Goal: Task Accomplishment & Management: Manage account settings

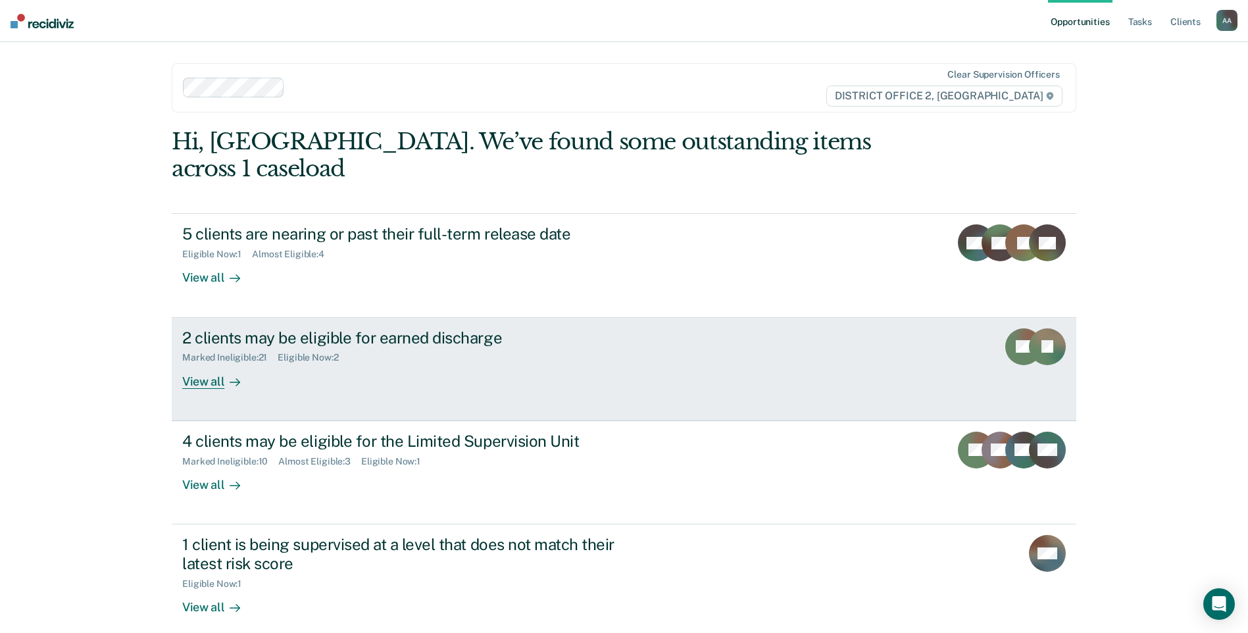
click at [521, 367] on link "2 clients may be eligible for earned discharge Marked Ineligible : 21 Eligible …" at bounding box center [624, 369] width 905 height 103
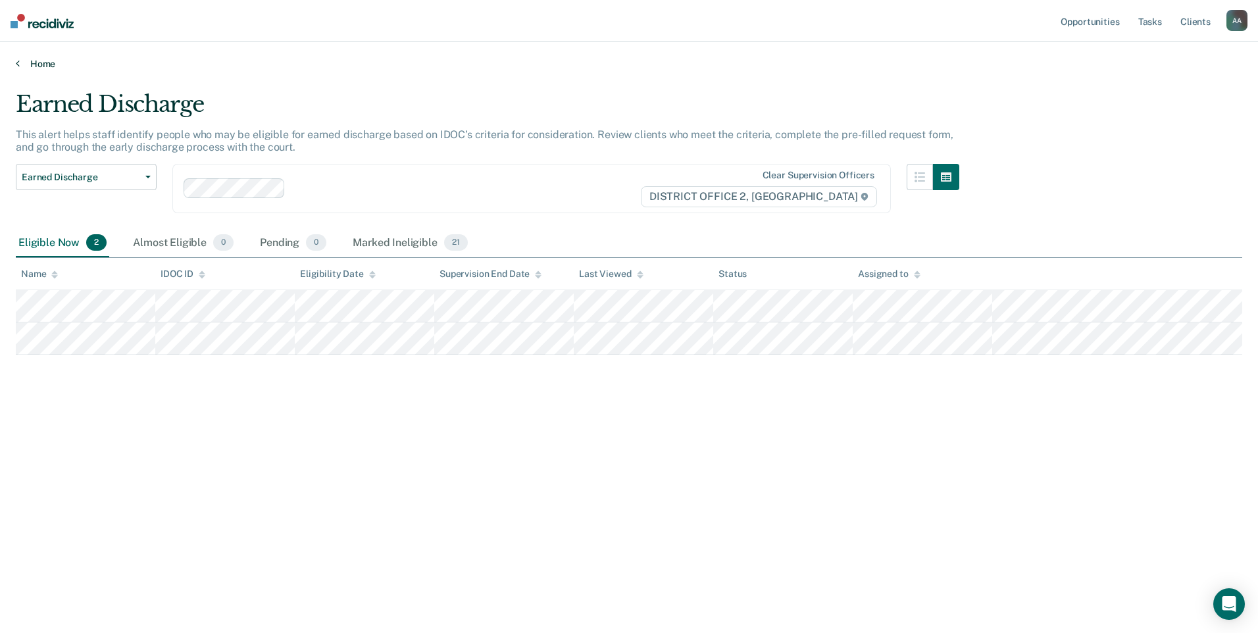
click at [20, 64] on link "Home" at bounding box center [629, 64] width 1227 height 12
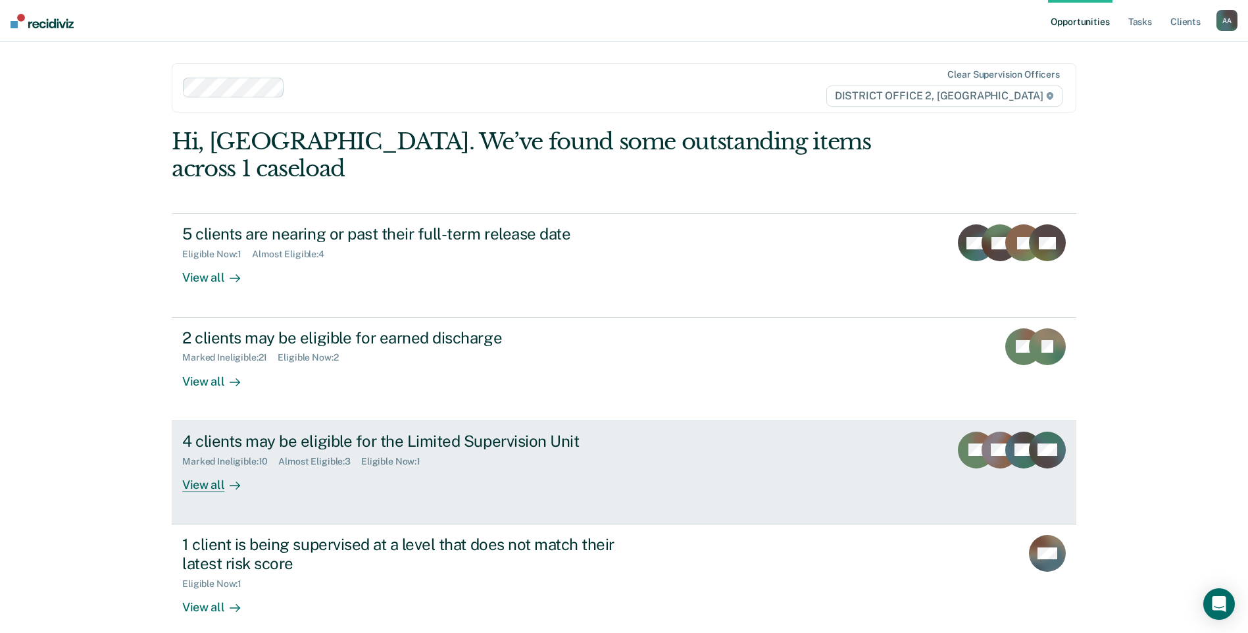
click at [368, 456] on div "Eligible Now : 1" at bounding box center [396, 461] width 70 height 11
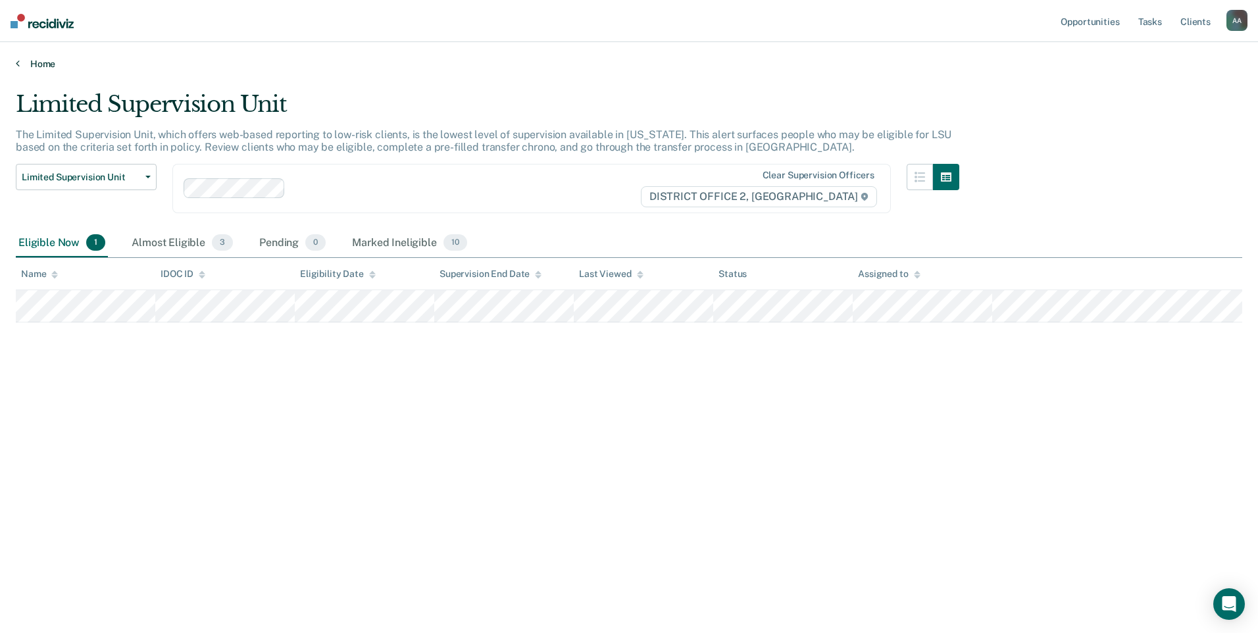
click at [37, 66] on link "Home" at bounding box center [629, 64] width 1227 height 12
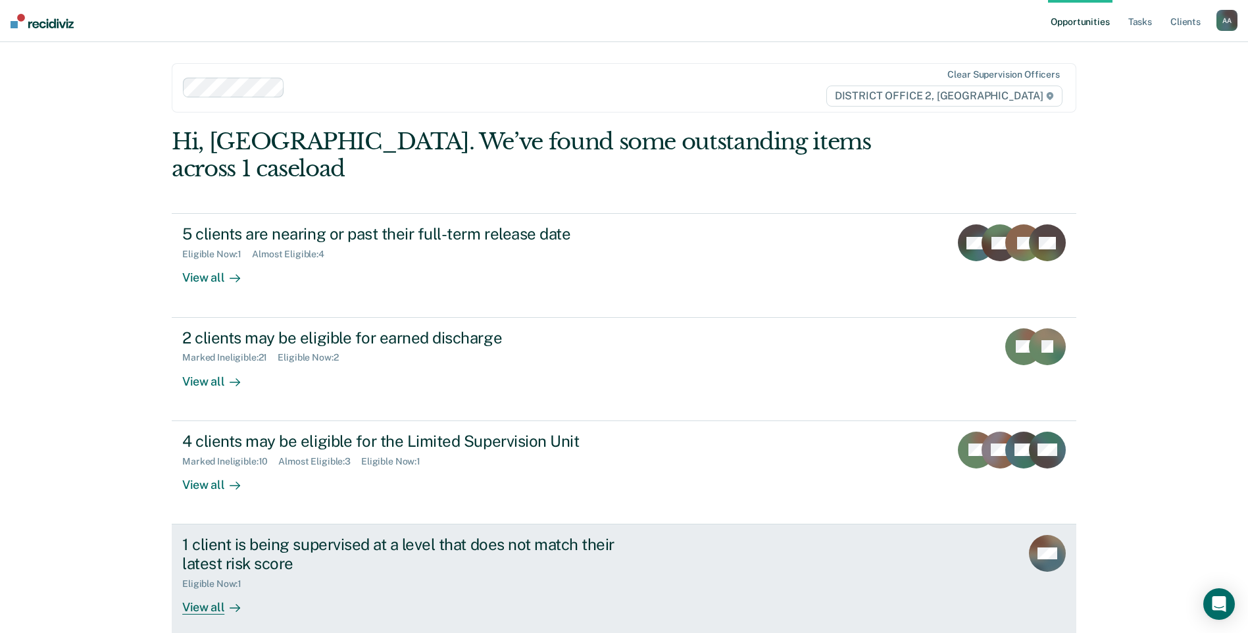
click at [316, 535] on div "1 client is being supervised at a level that does not match their latest risk s…" at bounding box center [413, 554] width 462 height 38
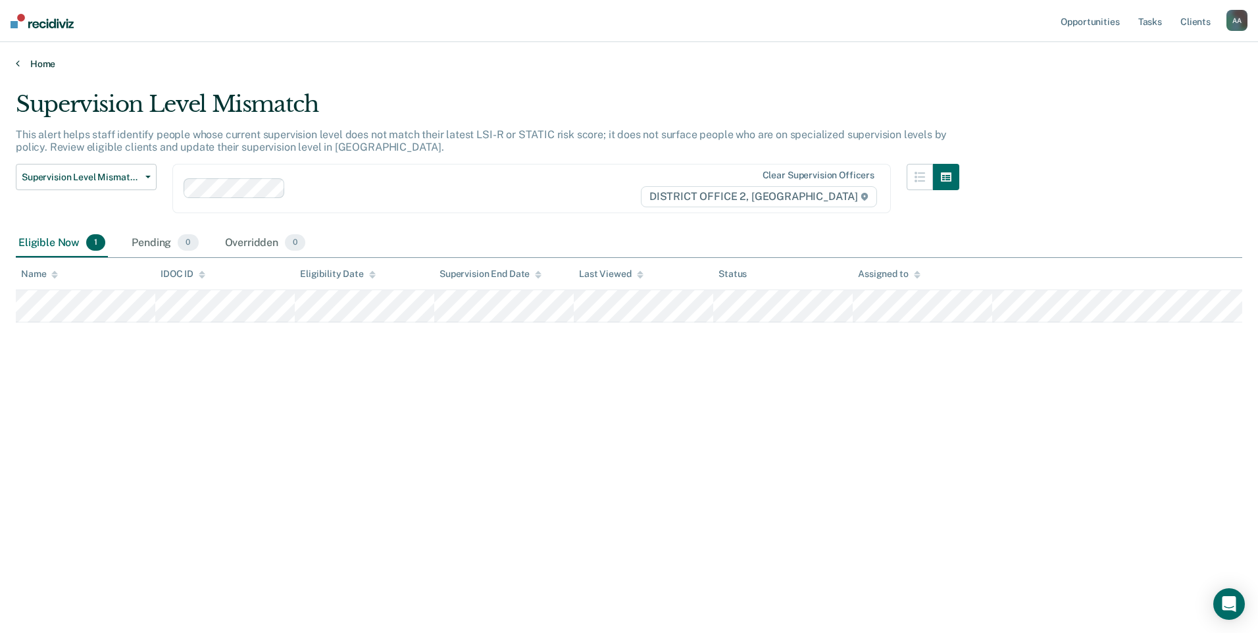
click at [16, 62] on icon at bounding box center [18, 63] width 4 height 11
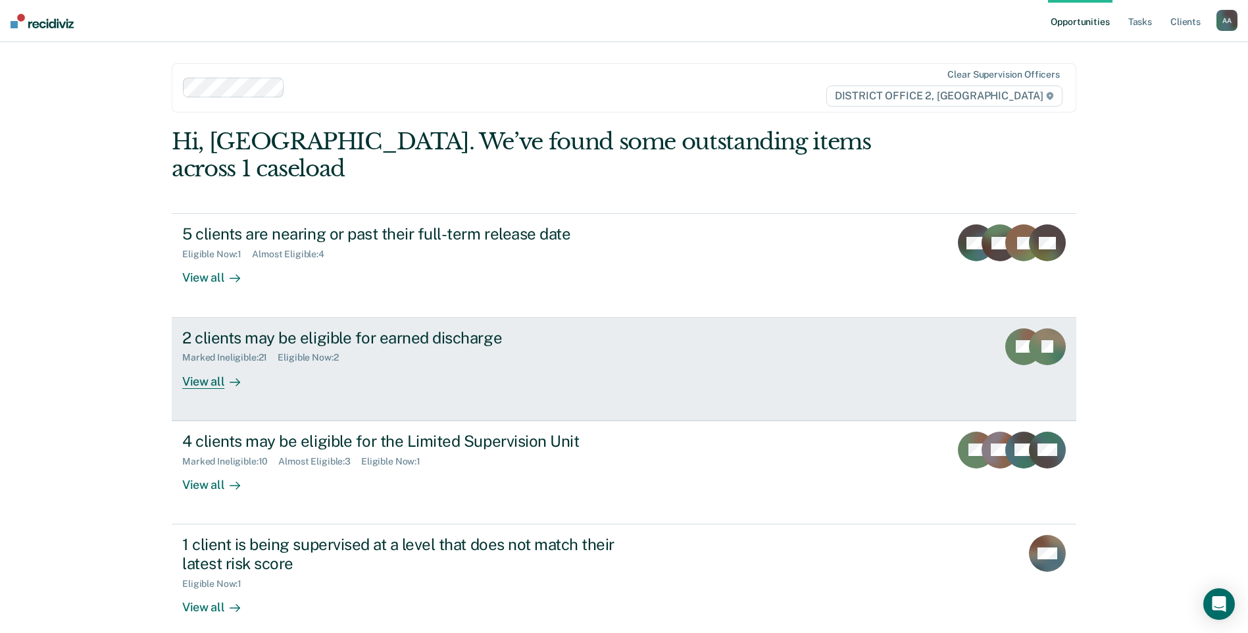
click at [352, 338] on div "2 clients may be eligible for earned discharge Marked Ineligible : 21 Eligible …" at bounding box center [429, 358] width 494 height 61
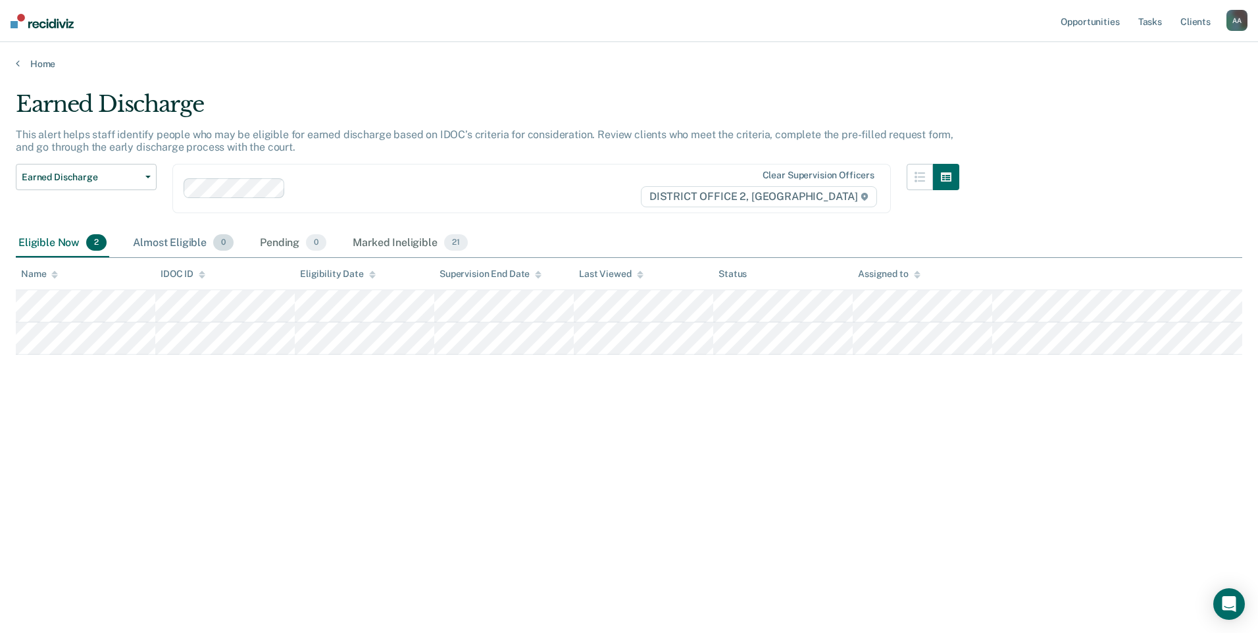
click at [188, 245] on div "Almost Eligible 0" at bounding box center [183, 243] width 106 height 29
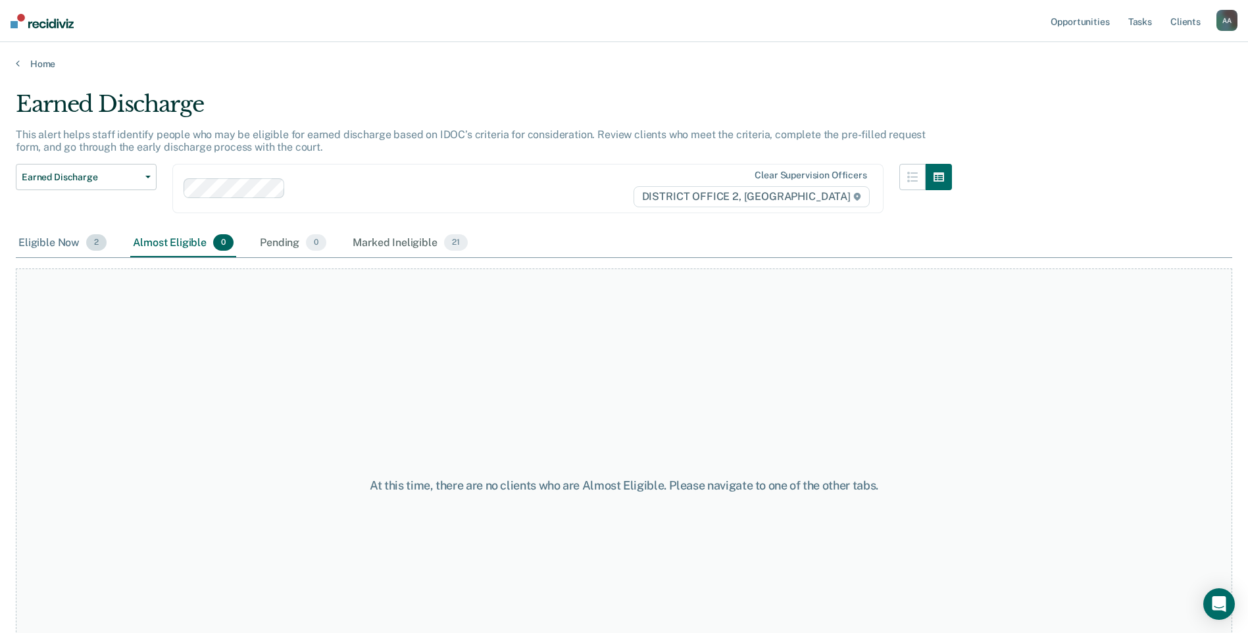
click at [32, 240] on div "Eligible Now 2" at bounding box center [62, 243] width 93 height 29
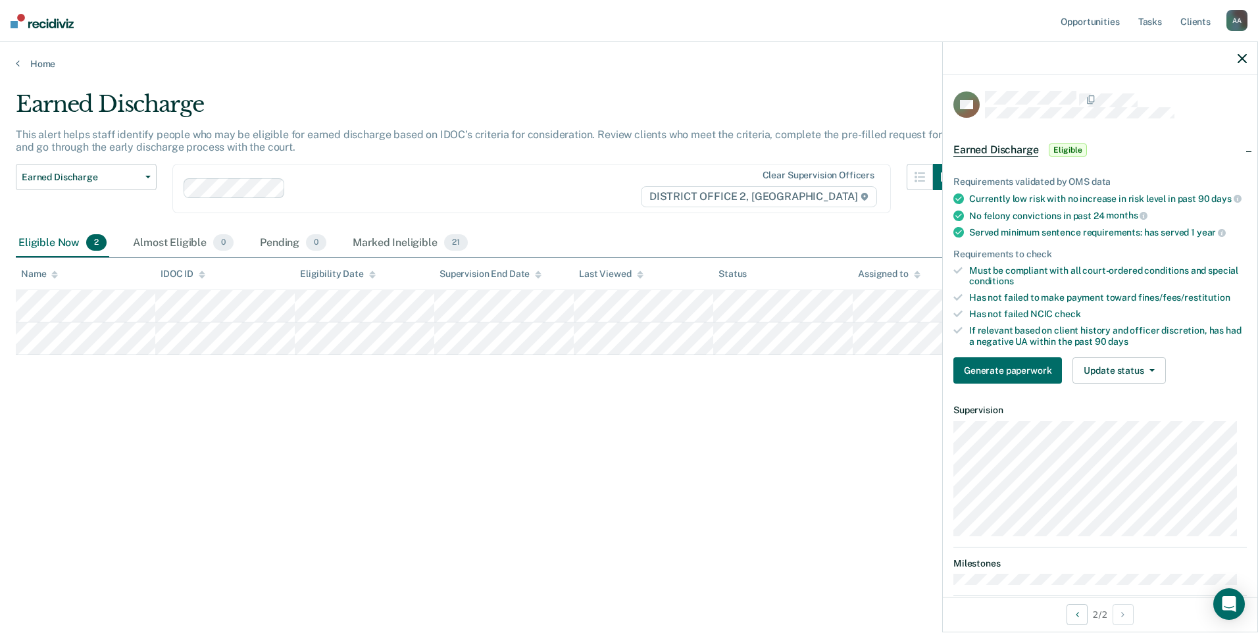
click at [1242, 56] on icon "button" at bounding box center [1242, 58] width 9 height 9
click at [1108, 375] on button "Update status" at bounding box center [1119, 370] width 93 height 26
click at [1116, 430] on button "Mark Ineligible" at bounding box center [1136, 423] width 127 height 21
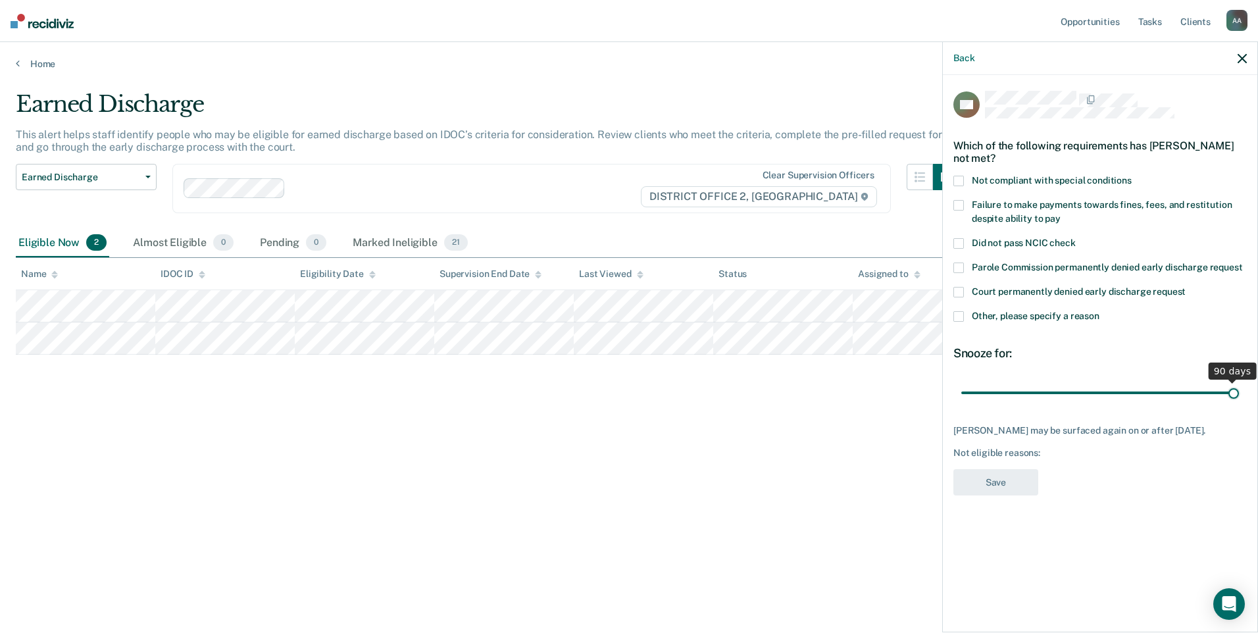
drag, startPoint x: 1051, startPoint y: 393, endPoint x: 1226, endPoint y: 365, distance: 177.2
type input "90"
click at [1239, 381] on input "range" at bounding box center [1101, 392] width 278 height 23
click at [957, 182] on span at bounding box center [959, 181] width 11 height 11
click at [1021, 493] on button "Save" at bounding box center [996, 482] width 85 height 27
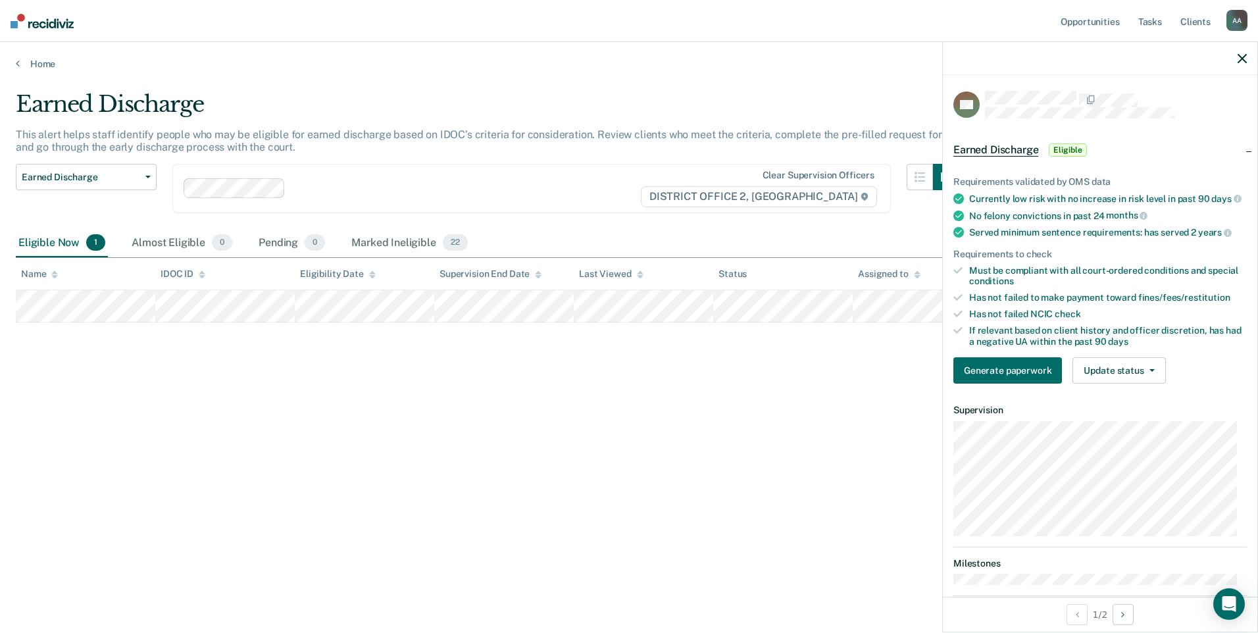
click at [1241, 61] on icon "button" at bounding box center [1242, 58] width 9 height 9
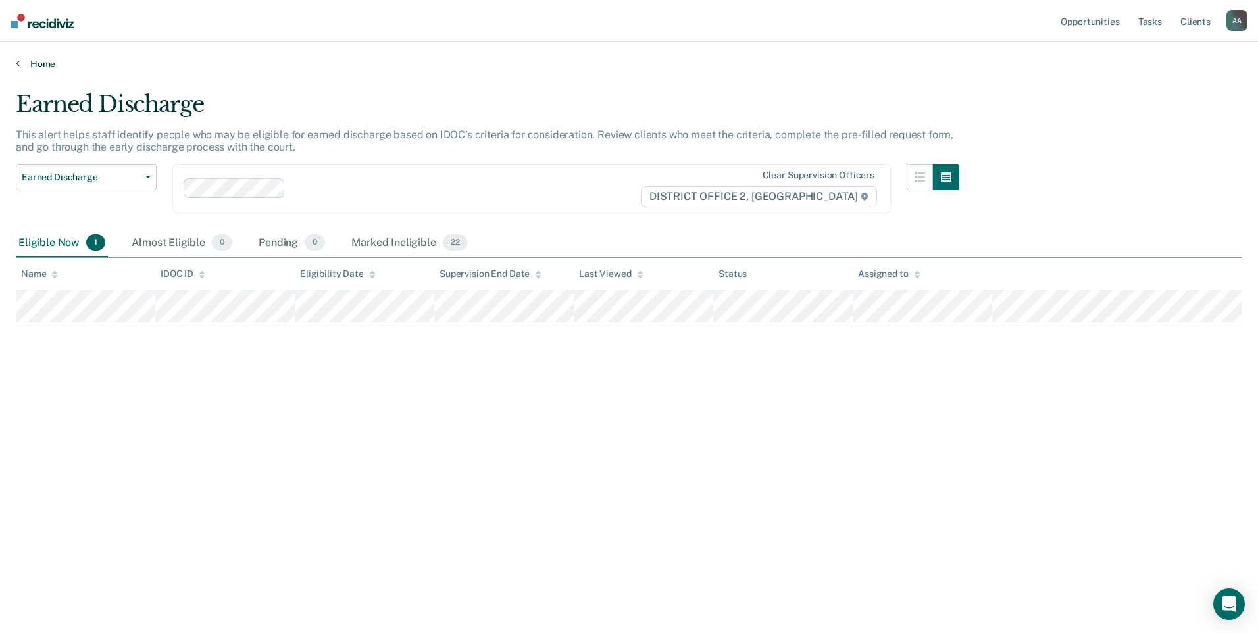
click at [53, 65] on link "Home" at bounding box center [629, 64] width 1227 height 12
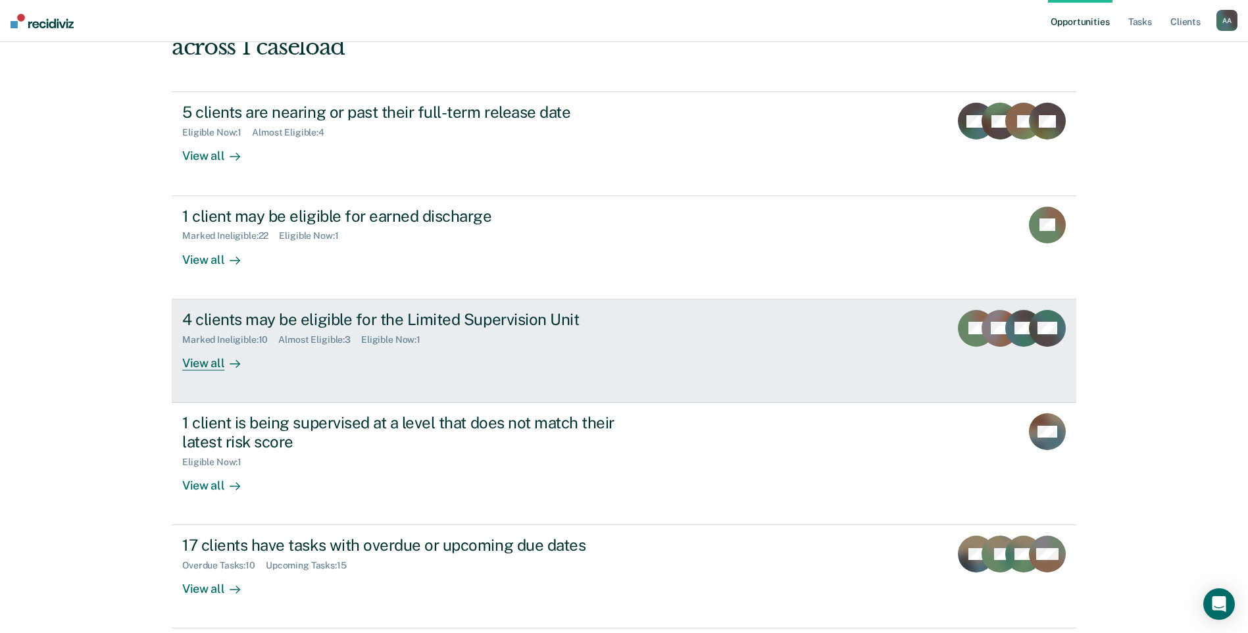
scroll to position [132, 0]
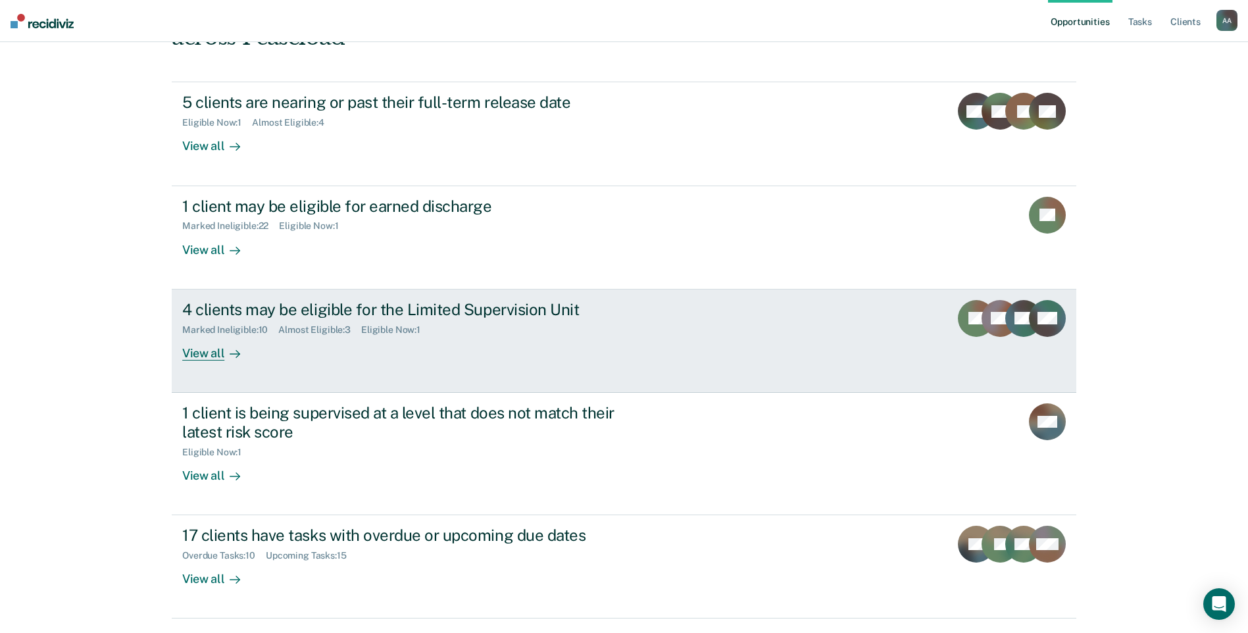
click at [491, 316] on div "4 clients may be eligible for the Limited Supervision Unit Marked Ineligible : …" at bounding box center [429, 330] width 494 height 61
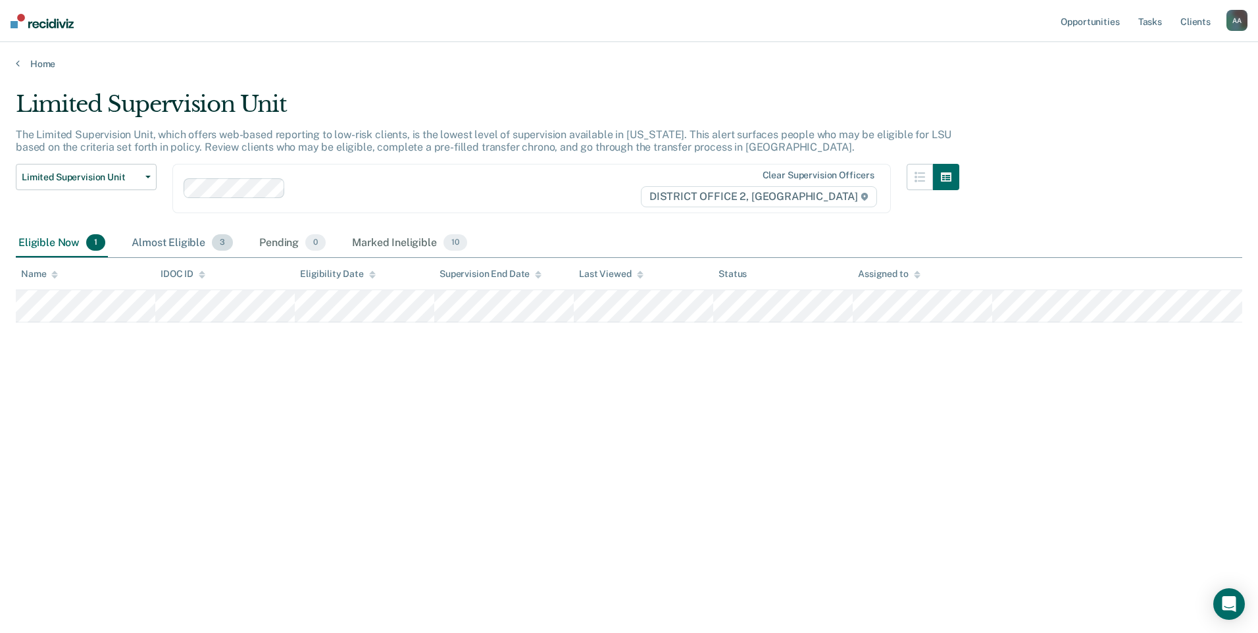
click at [157, 237] on div "Almost Eligible 3" at bounding box center [182, 243] width 107 height 29
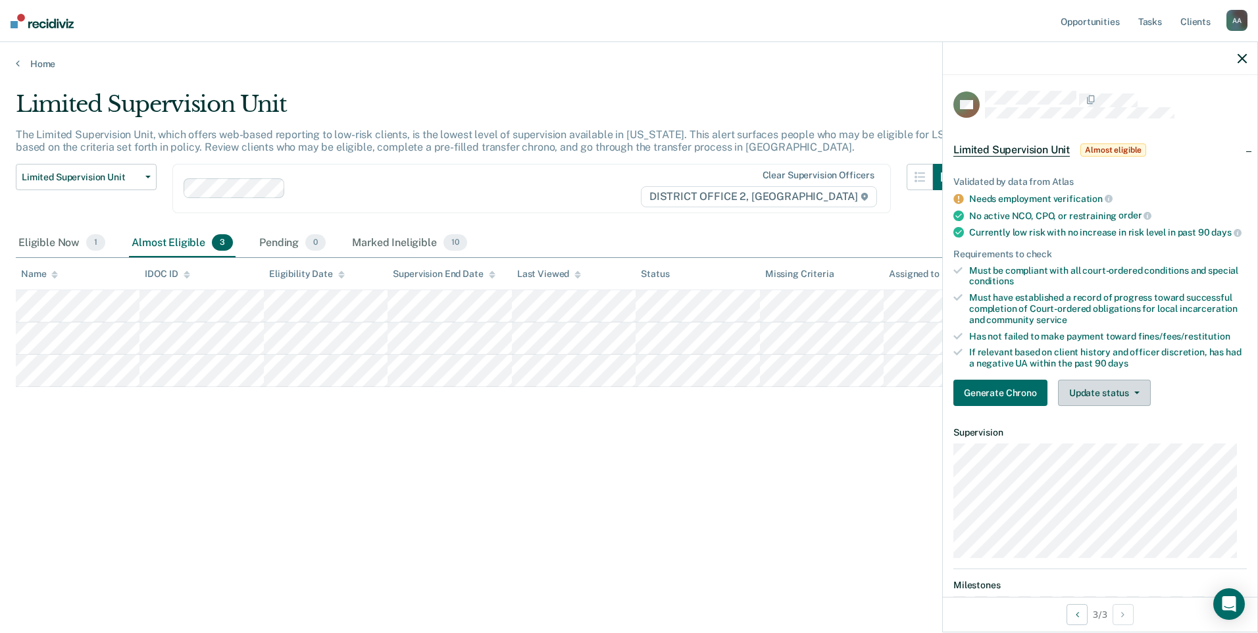
click at [1110, 390] on button "Update status" at bounding box center [1104, 393] width 93 height 26
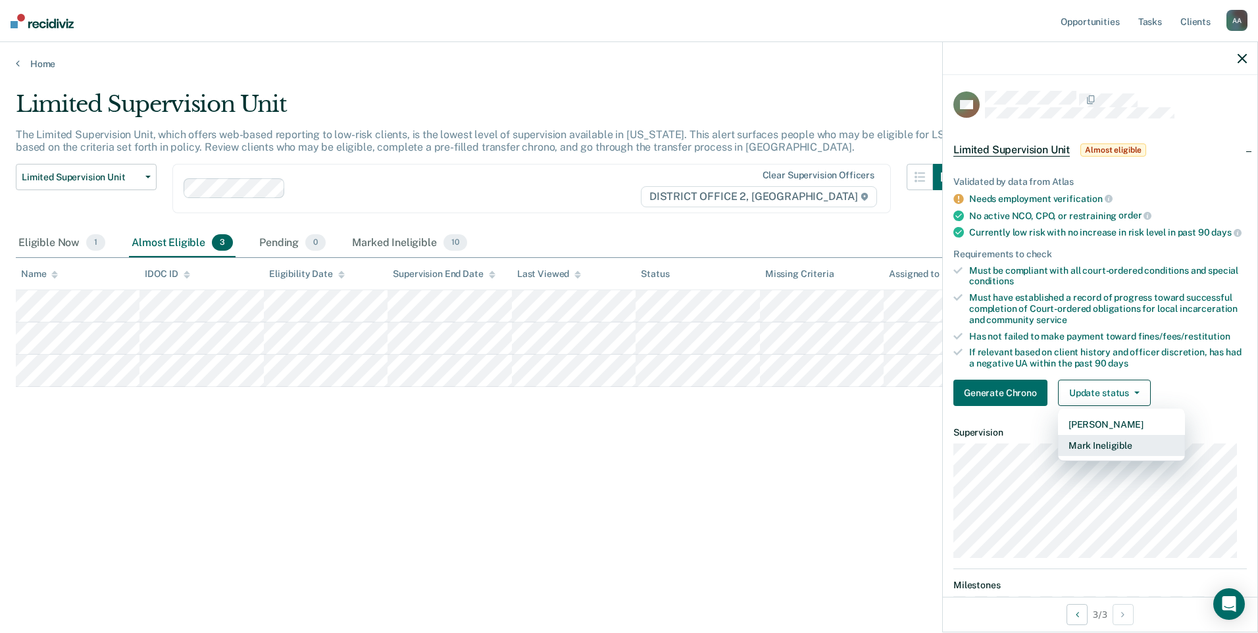
click at [1102, 456] on button "Mark Ineligible" at bounding box center [1121, 445] width 127 height 21
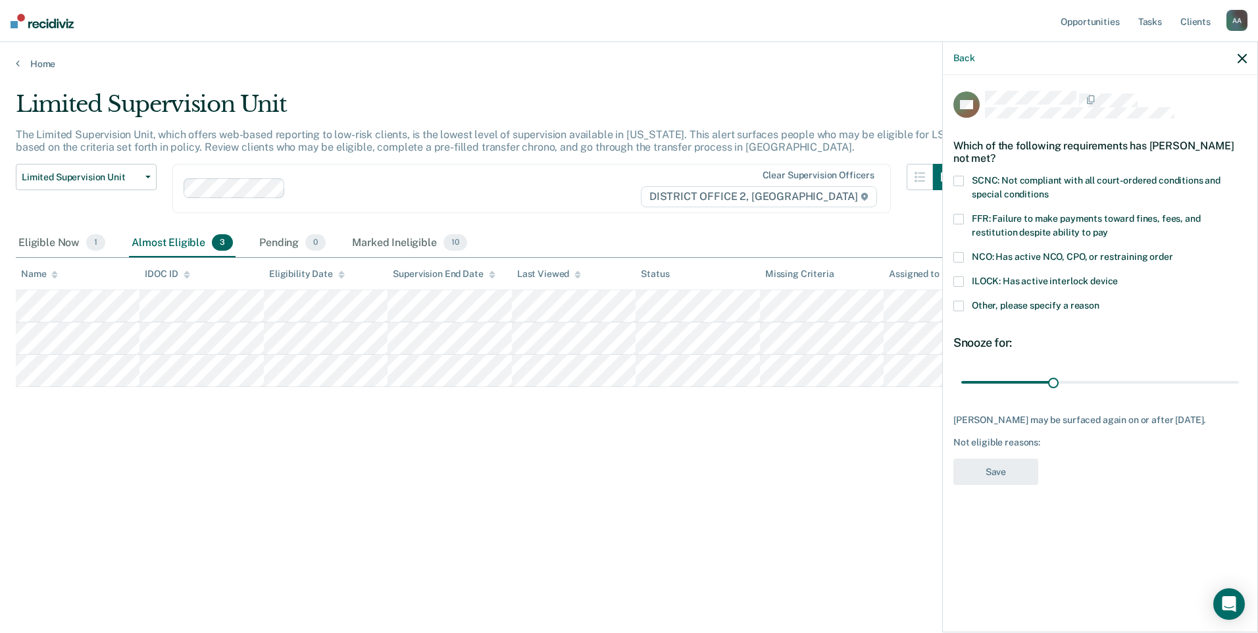
click at [951, 179] on div "HN Which of the following requirements has [PERSON_NAME] not met? SCNC: Not com…" at bounding box center [1100, 352] width 315 height 555
click at [958, 182] on span at bounding box center [959, 181] width 11 height 11
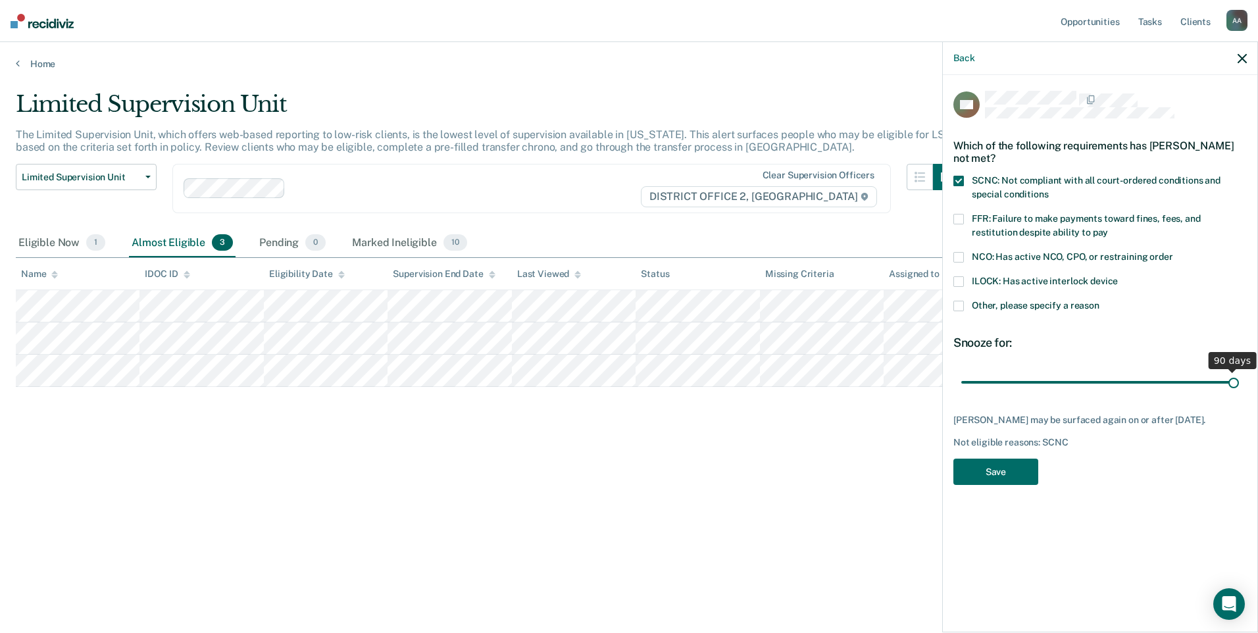
drag, startPoint x: 1054, startPoint y: 384, endPoint x: 1260, endPoint y: 385, distance: 206.6
type input "90"
click at [1239, 385] on input "range" at bounding box center [1101, 382] width 278 height 23
click at [1021, 486] on button "Save" at bounding box center [996, 472] width 85 height 27
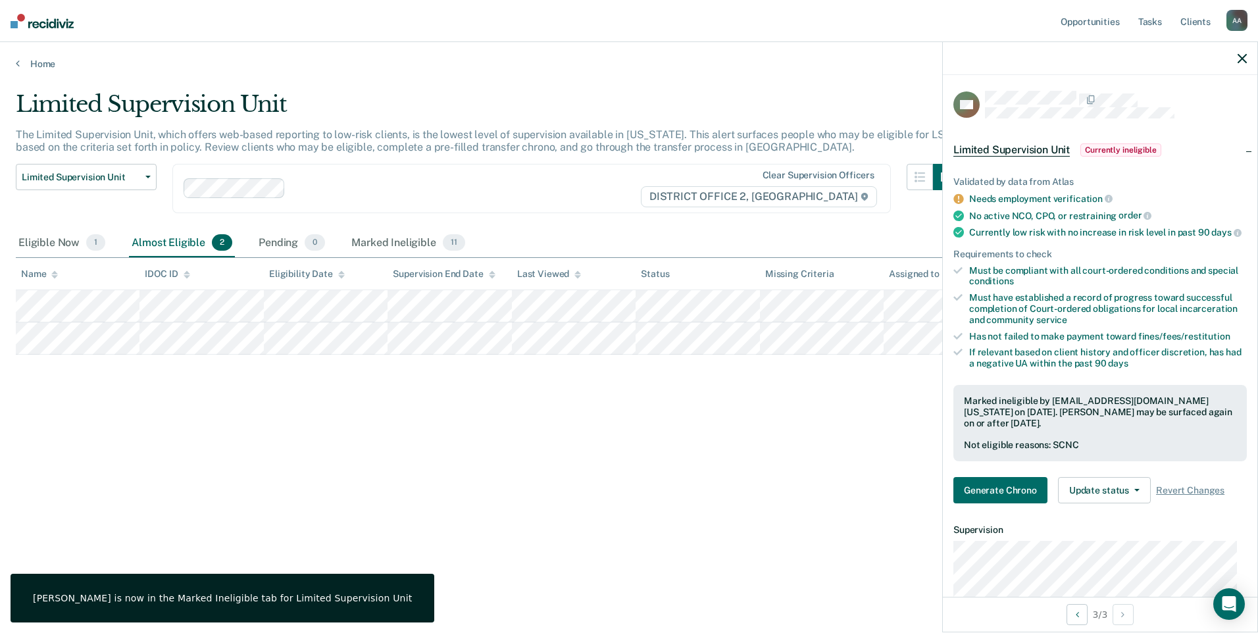
click at [753, 461] on div "Limited Supervision Unit The Limited Supervision Unit, which offers web-based r…" at bounding box center [629, 313] width 1227 height 444
click at [1241, 62] on icon "button" at bounding box center [1242, 58] width 9 height 9
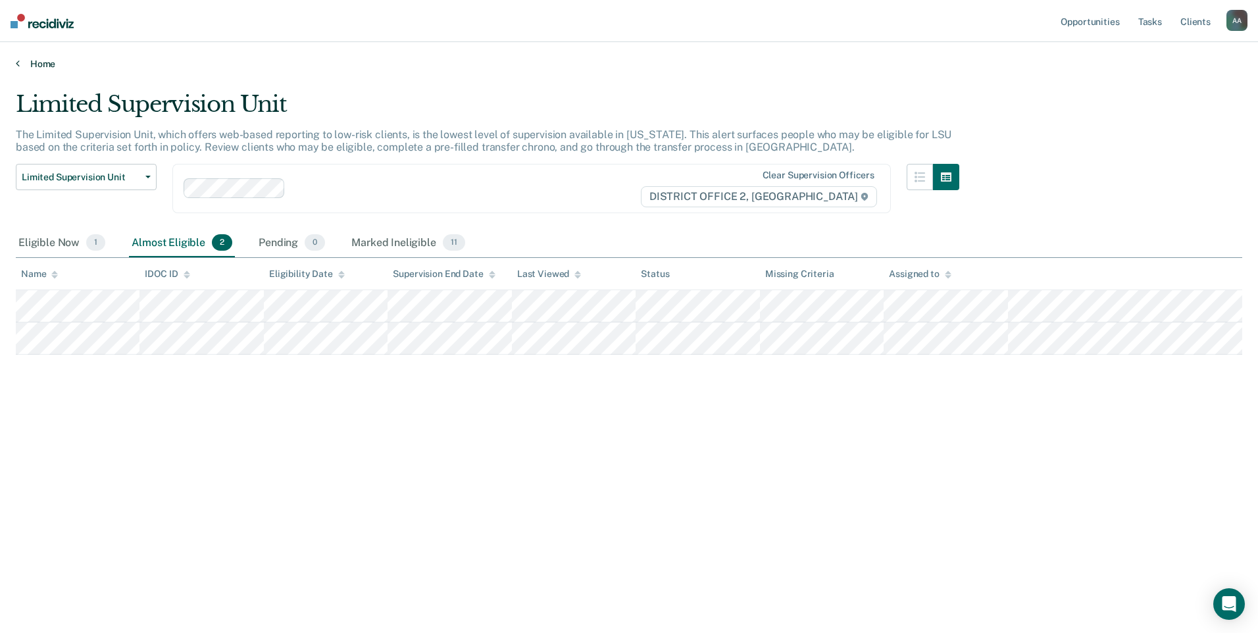
click at [47, 63] on link "Home" at bounding box center [629, 64] width 1227 height 12
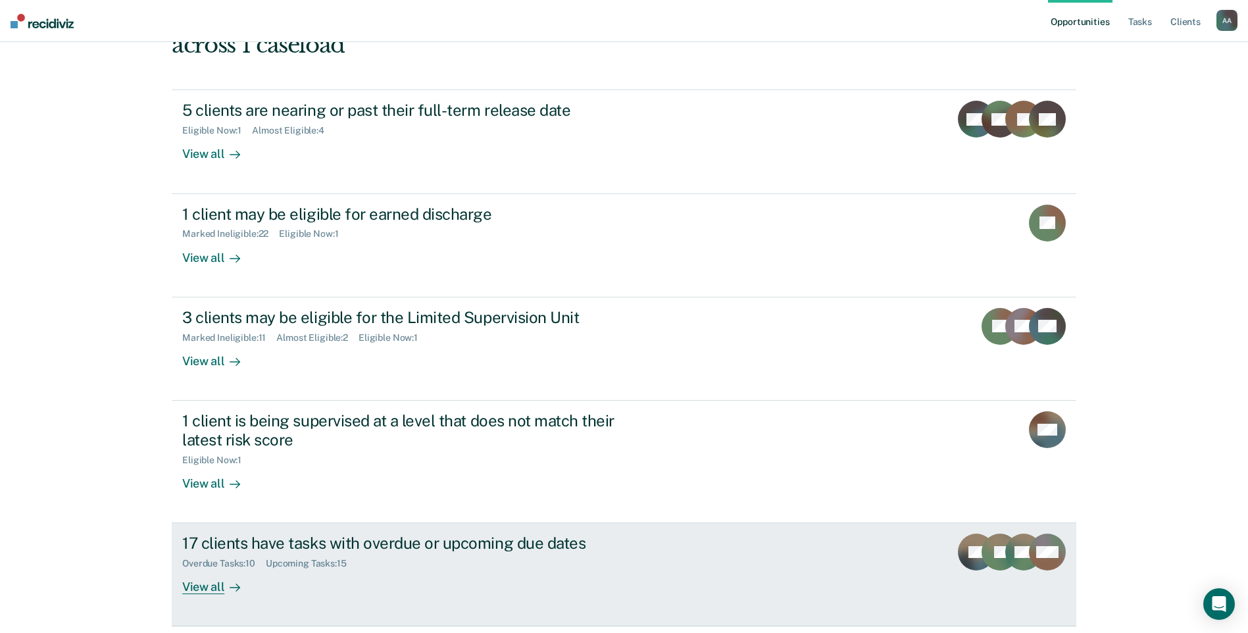
scroll to position [143, 0]
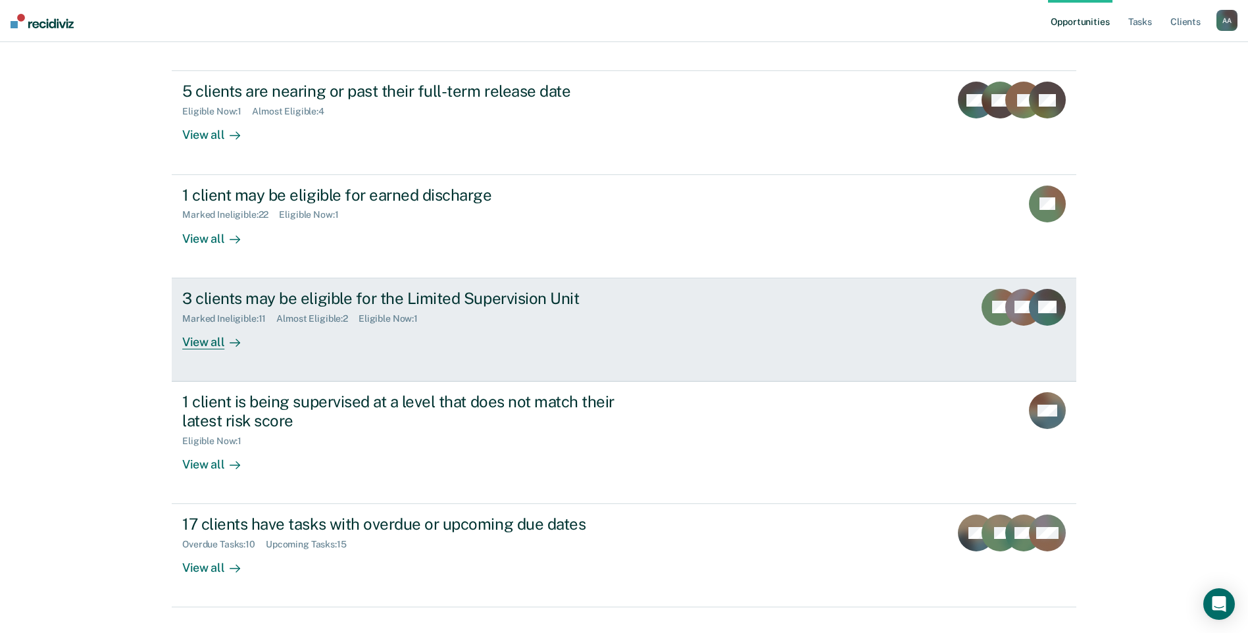
click at [726, 292] on link "3 clients may be eligible for the Limited Supervision Unit Marked Ineligible : …" at bounding box center [624, 329] width 905 height 103
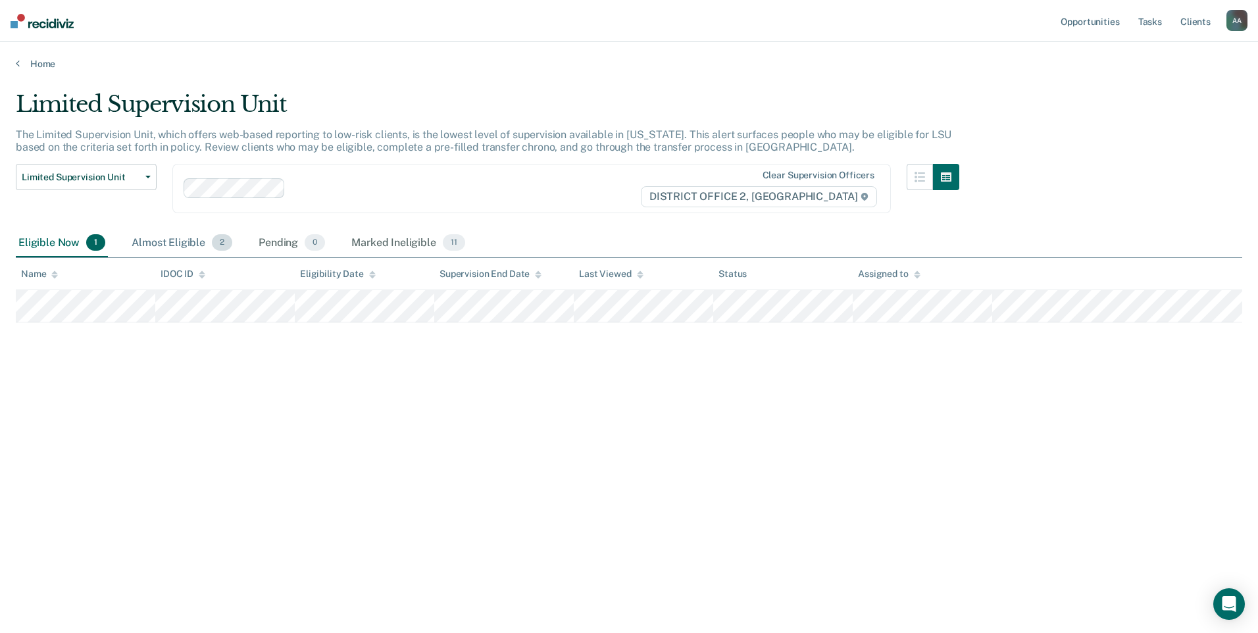
click at [172, 255] on div "Almost Eligible 2" at bounding box center [182, 243] width 106 height 29
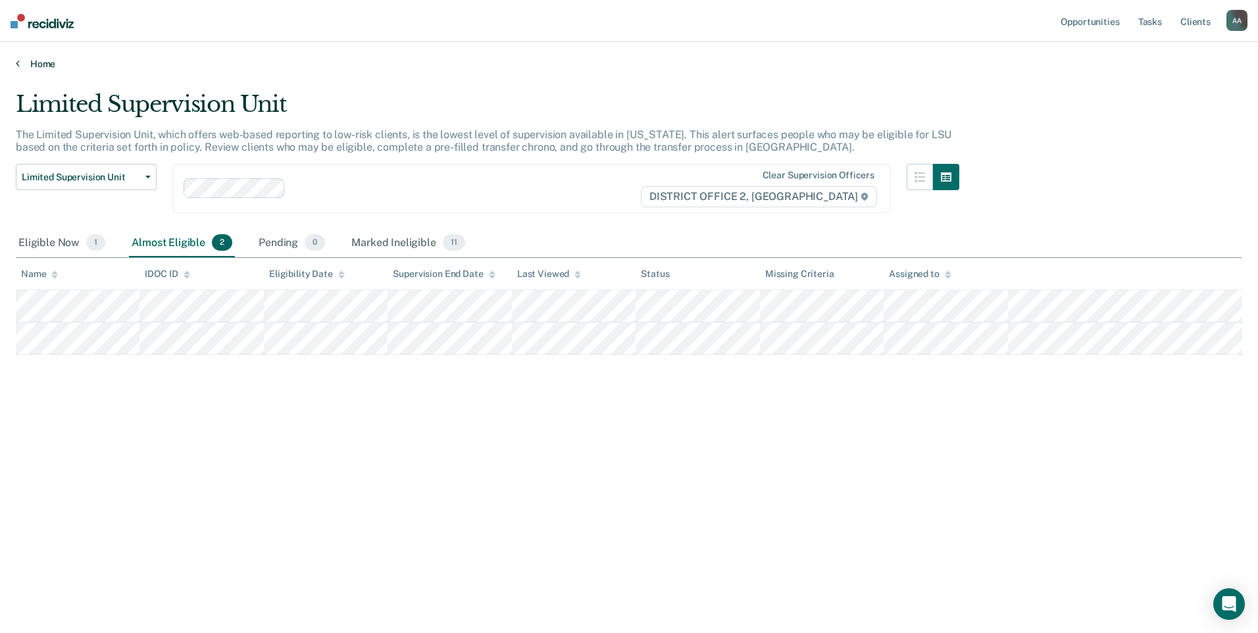
click at [43, 66] on link "Home" at bounding box center [629, 64] width 1227 height 12
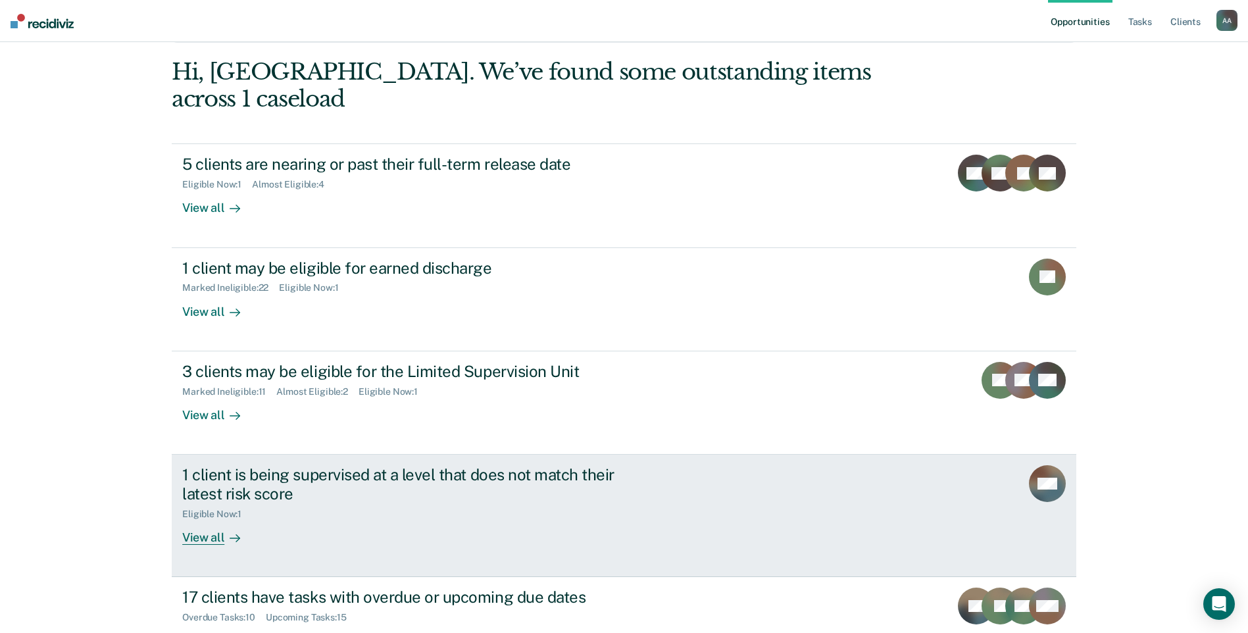
scroll to position [143, 0]
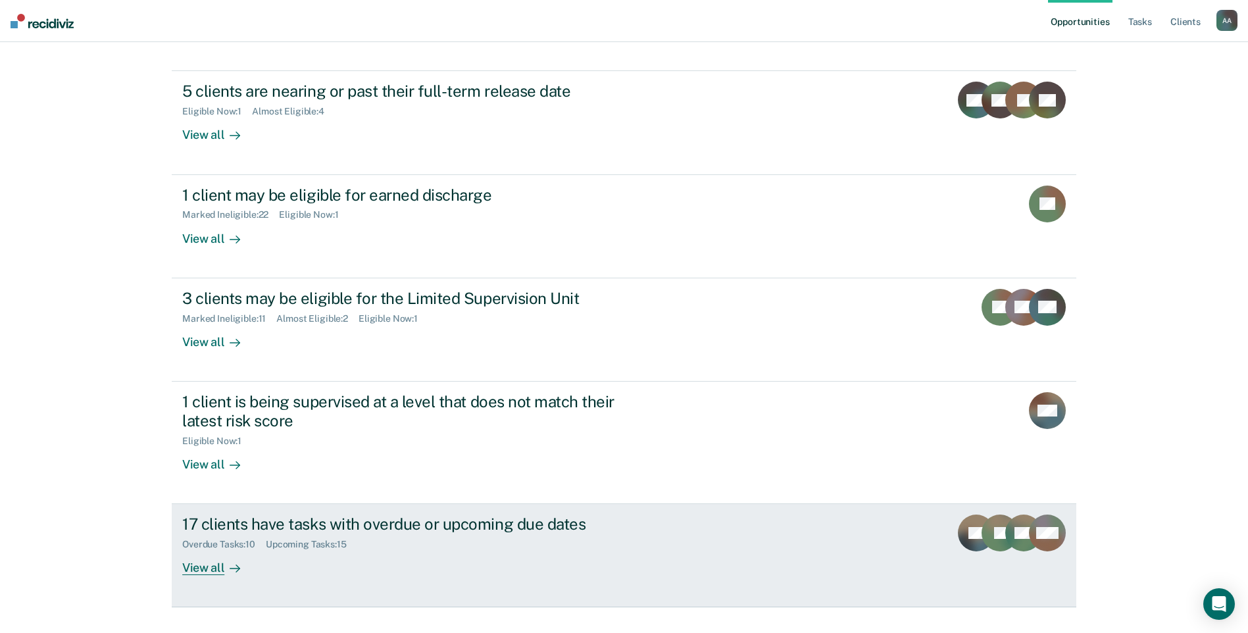
click at [600, 515] on div "17 clients have tasks with overdue or upcoming due dates" at bounding box center [413, 524] width 462 height 19
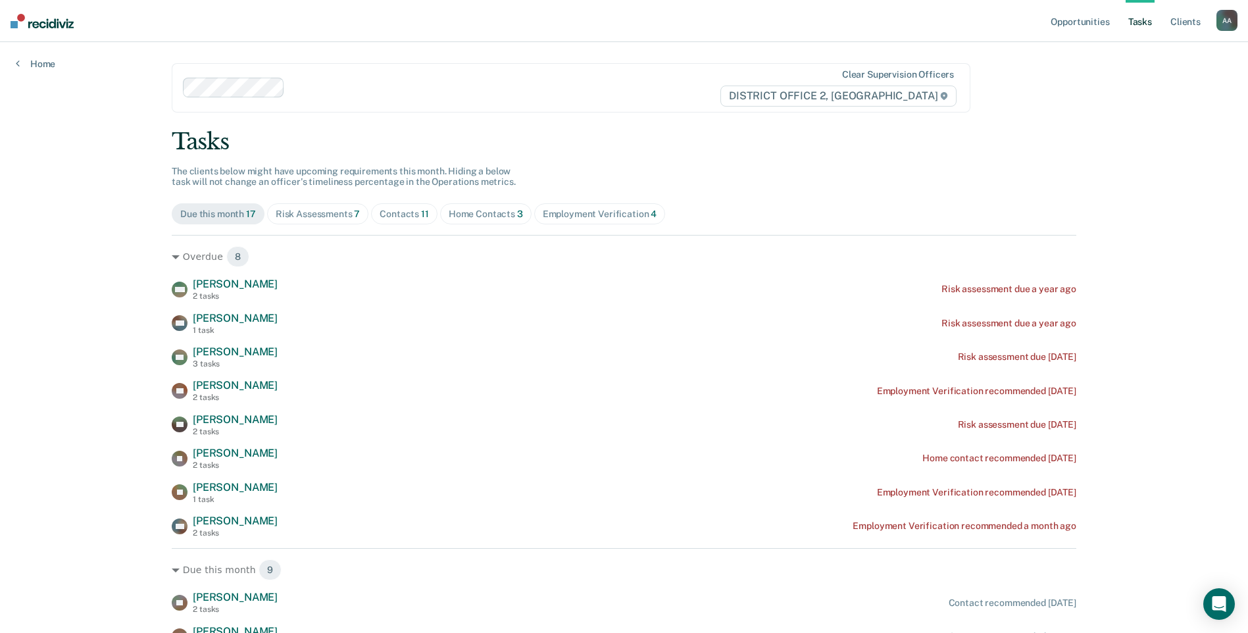
click at [340, 207] on span "Risk Assessments 7" at bounding box center [318, 213] width 102 height 21
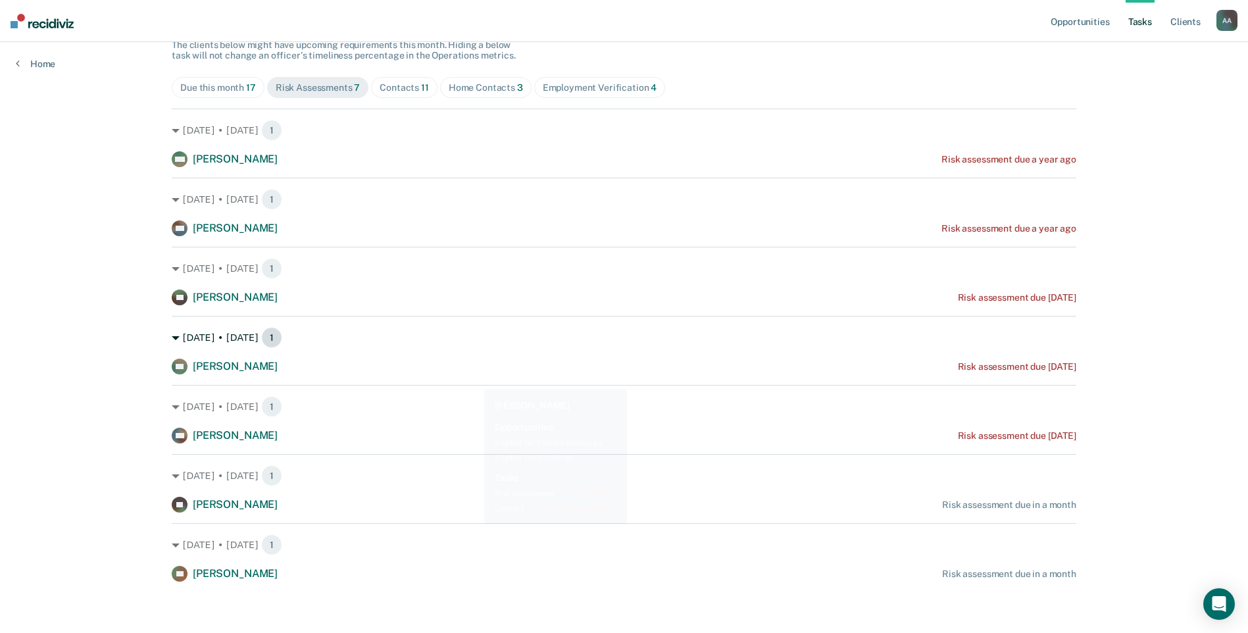
scroll to position [128, 0]
click at [623, 93] on span "Employment Verification 4" at bounding box center [600, 86] width 132 height 21
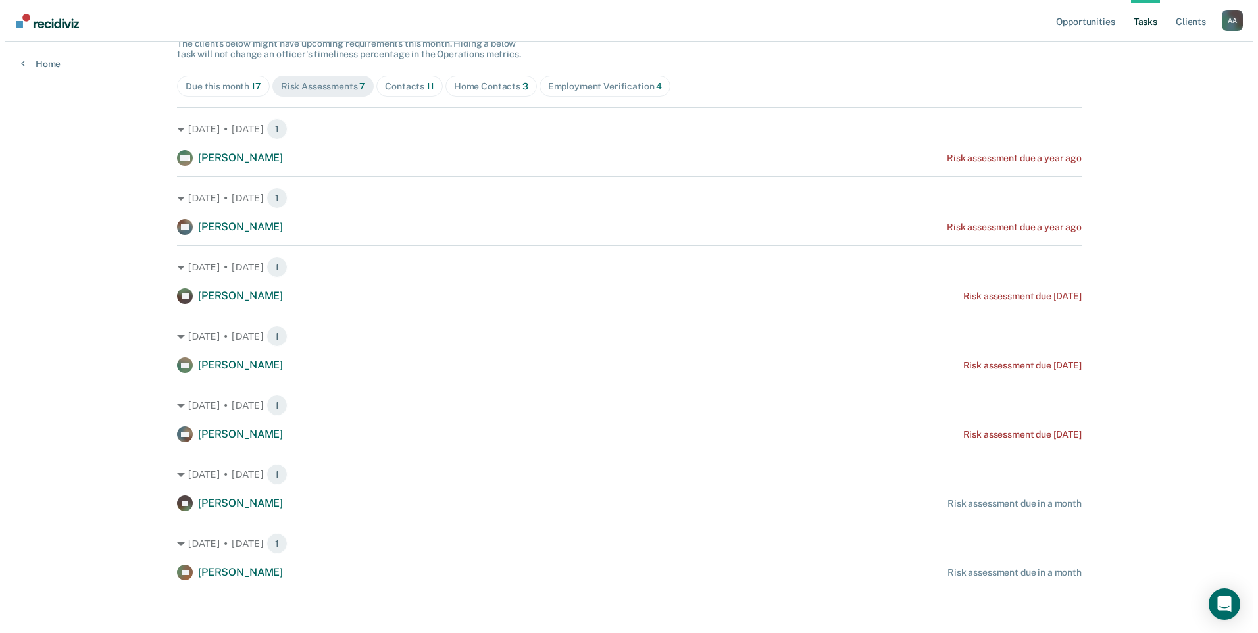
scroll to position [0, 0]
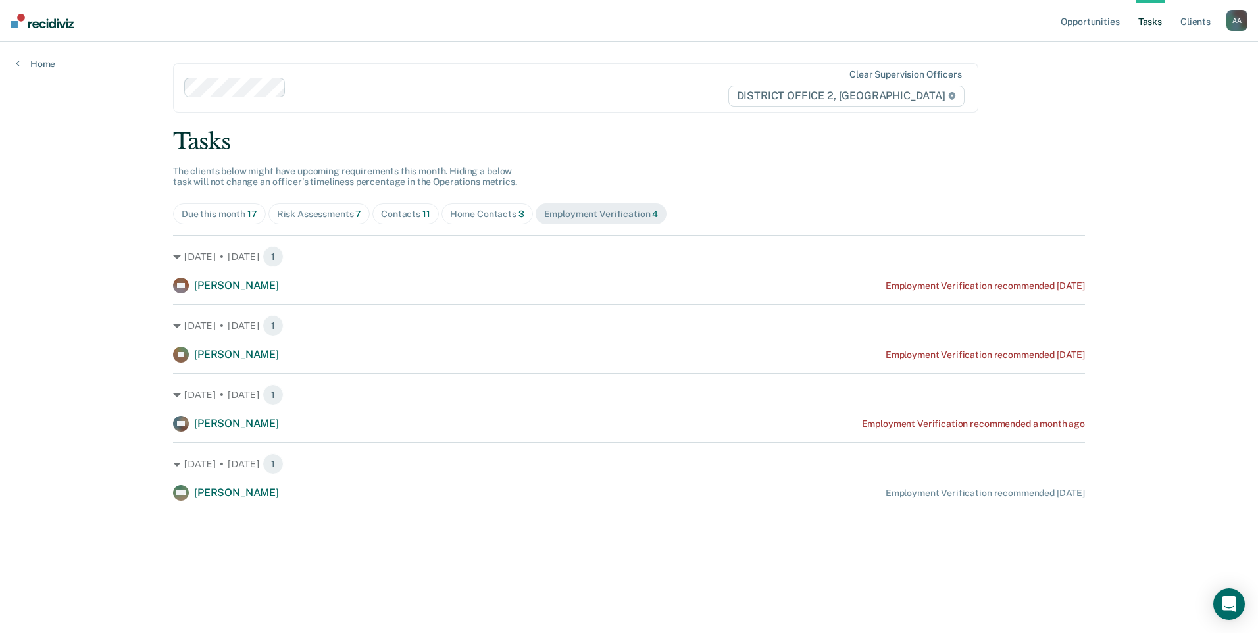
click at [499, 217] on div "Home Contacts 3" at bounding box center [487, 214] width 74 height 11
